Goal: Register for event/course

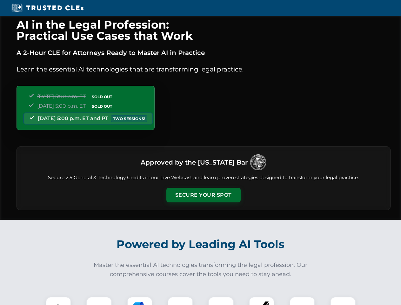
click at [203, 195] on button "Secure Your Spot" at bounding box center [203, 195] width 74 height 15
click at [58, 301] on img at bounding box center [58, 309] width 18 height 18
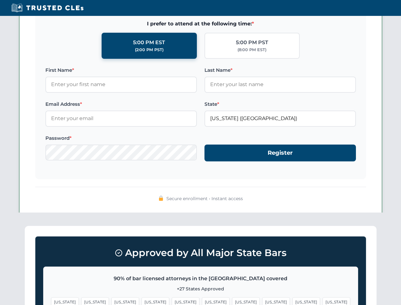
click at [232, 301] on span "[US_STATE]" at bounding box center [246, 301] width 28 height 9
click at [292, 301] on span "[US_STATE]" at bounding box center [306, 301] width 28 height 9
